Goal: Find specific page/section: Find specific page/section

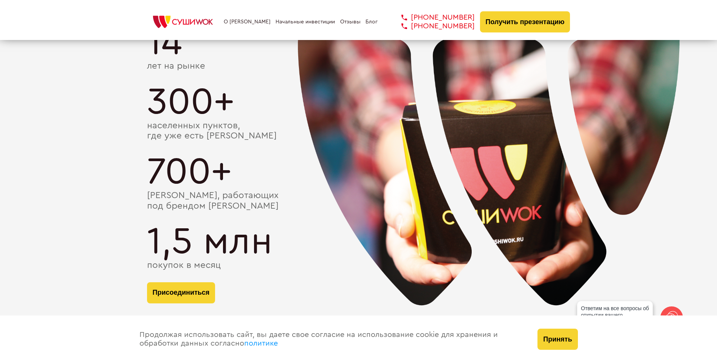
scroll to position [1350, 0]
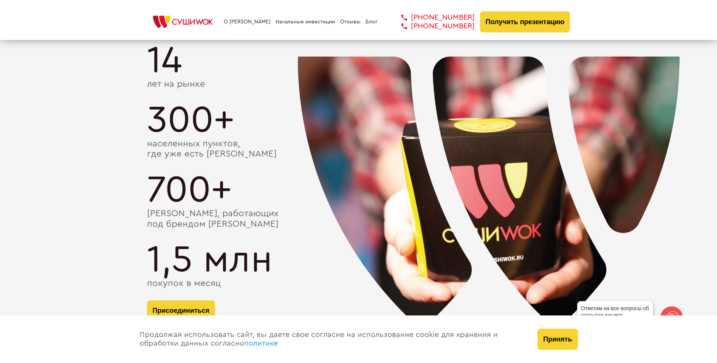
click at [412, 172] on div "700+" at bounding box center [358, 190] width 423 height 38
drag, startPoint x: 483, startPoint y: 182, endPoint x: 420, endPoint y: 173, distance: 63.3
click at [423, 173] on div "700+" at bounding box center [358, 190] width 423 height 38
click at [714, 229] on img at bounding box center [488, 198] width 517 height 378
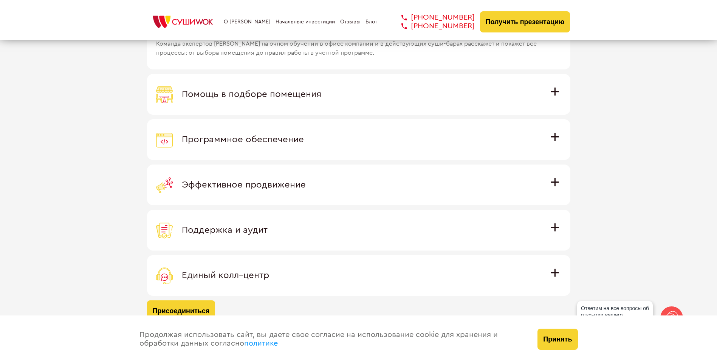
scroll to position [2130, 0]
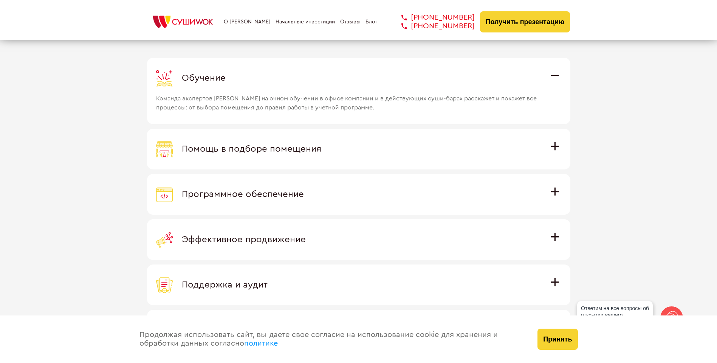
click at [550, 287] on div "Поддержка и аудит" at bounding box center [358, 285] width 405 height 17
click at [0, 0] on input "Поддержка и аудит Аудит работы с целью поиска точек роста и постоянная поддержк…" at bounding box center [0, 0] width 0 height 0
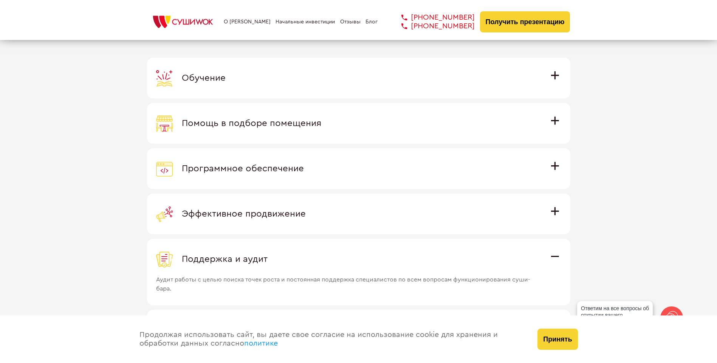
click at [566, 354] on div "Принять" at bounding box center [557, 340] width 55 height 48
click at [558, 343] on button "Принять" at bounding box center [557, 339] width 40 height 21
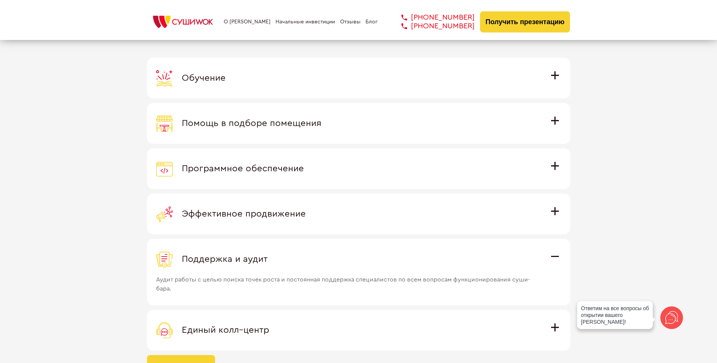
click at [667, 318] on icon at bounding box center [671, 318] width 18 height 18
click at [675, 276] on icon at bounding box center [671, 274] width 15 height 15
